Goal: Information Seeking & Learning: Learn about a topic

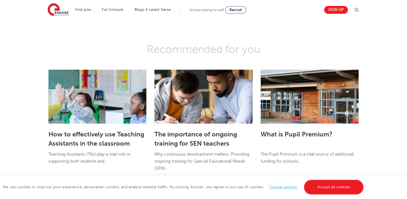
scroll to position [861, 0]
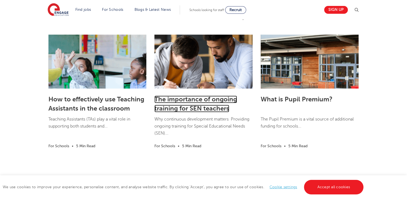
click at [193, 104] on link "The importance of ongoing training for SEN teachers" at bounding box center [195, 103] width 83 height 17
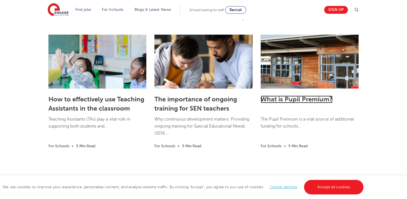
click at [285, 99] on link "What is Pupil Premium?" at bounding box center [297, 99] width 72 height 8
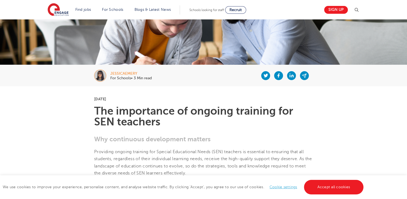
scroll to position [54, 0]
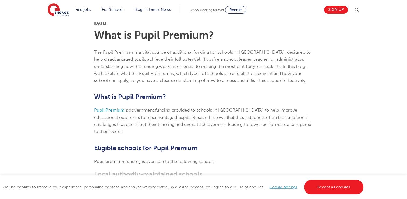
scroll to position [81, 0]
